Goal: Task Accomplishment & Management: Manage account settings

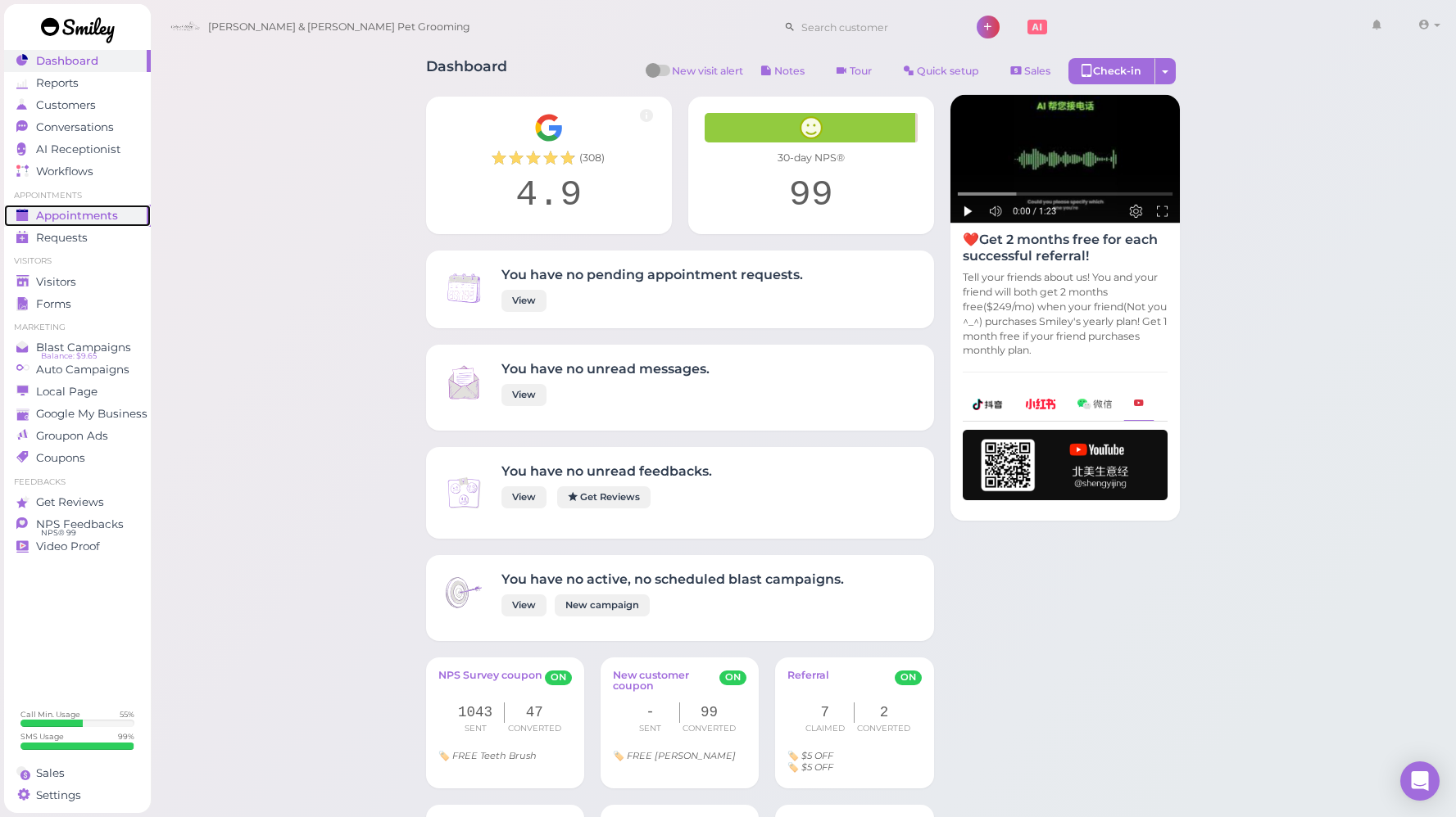
click at [96, 216] on span "Appointments" at bounding box center [77, 216] width 82 height 14
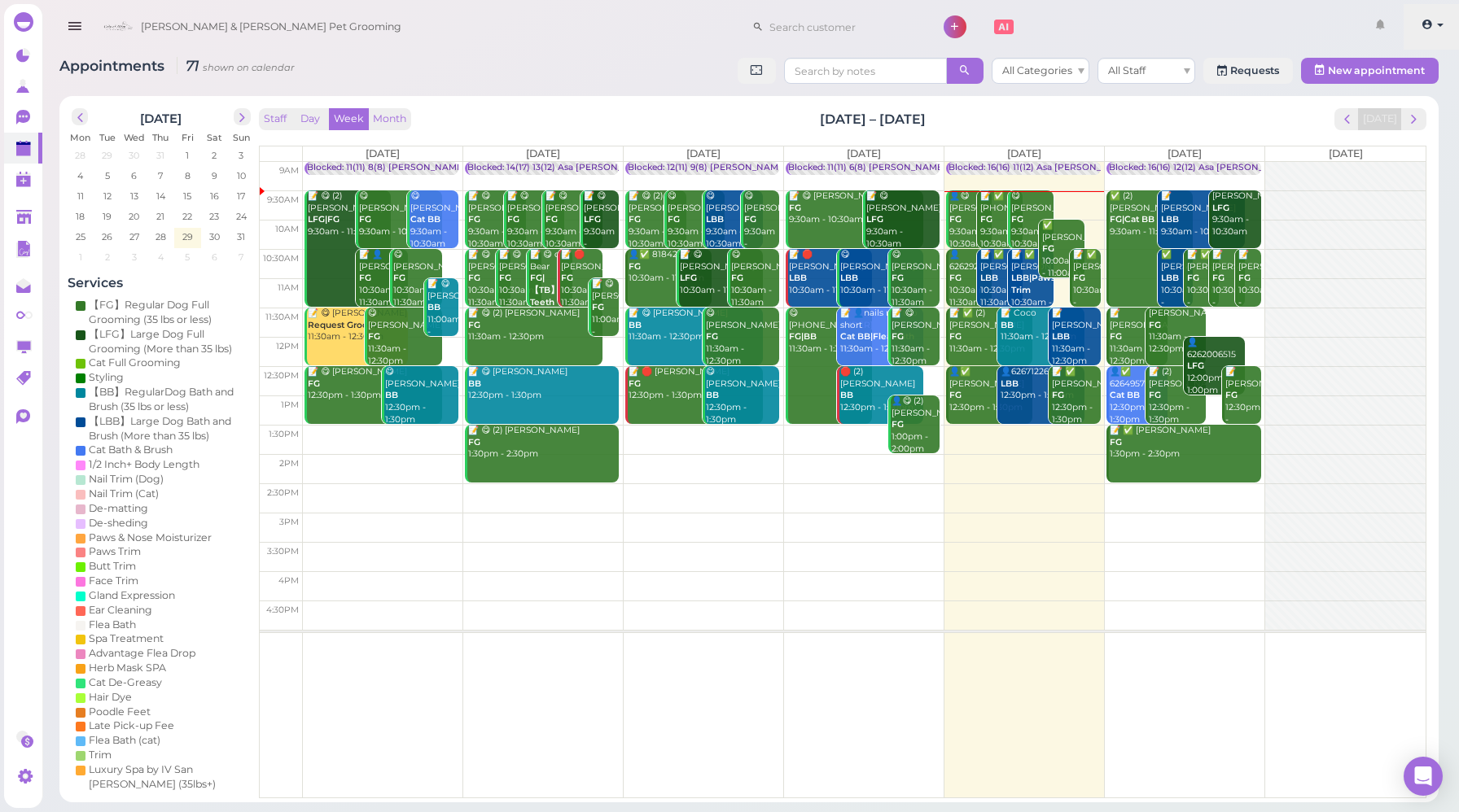
click at [1439, 25] on span at bounding box center [1440, 25] width 7 height 3
click at [1382, 126] on link "Logout" at bounding box center [1404, 123] width 113 height 20
